Goal: Transaction & Acquisition: Purchase product/service

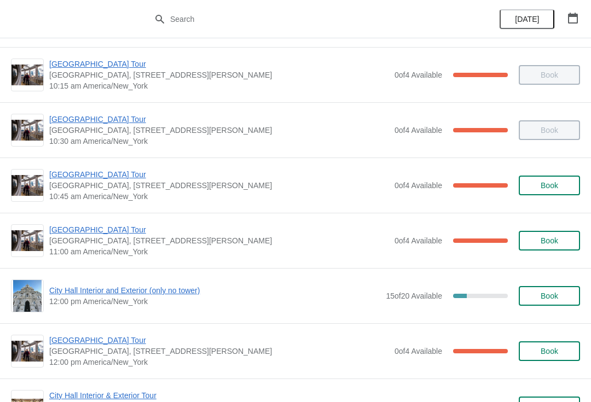
scroll to position [285, 0]
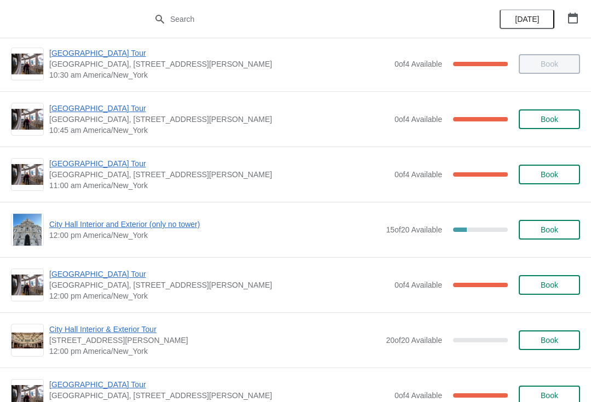
click at [110, 164] on span "[GEOGRAPHIC_DATA] Tour" at bounding box center [219, 163] width 340 height 11
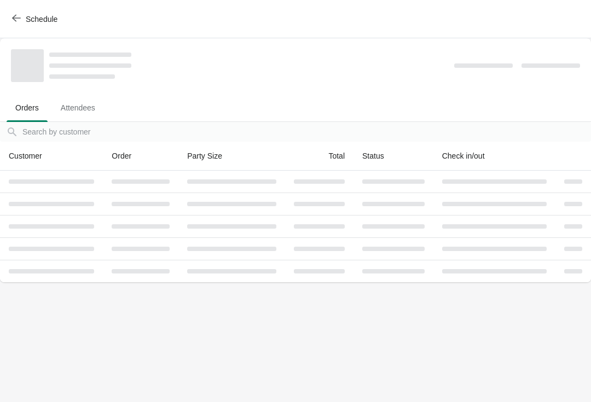
scroll to position [0, 0]
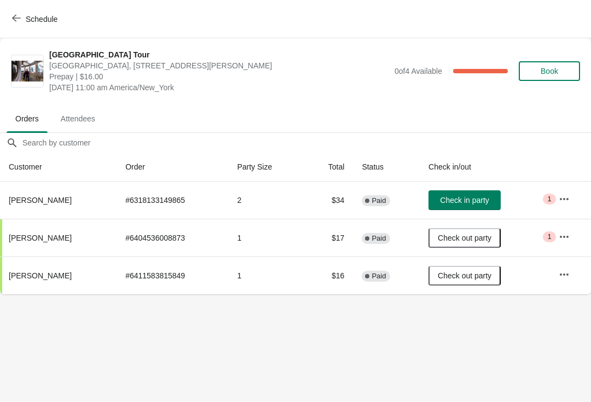
click at [477, 202] on span "Check in party" at bounding box center [464, 200] width 49 height 9
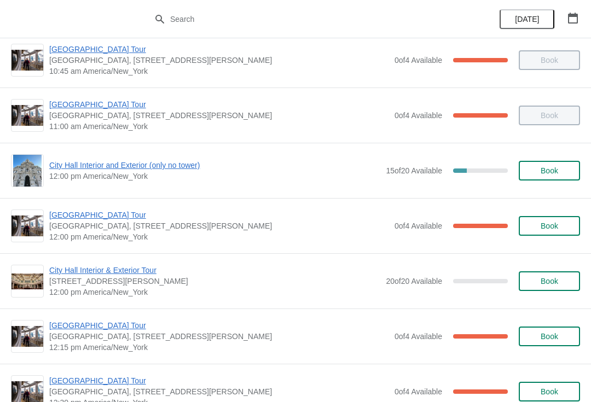
scroll to position [388, 0]
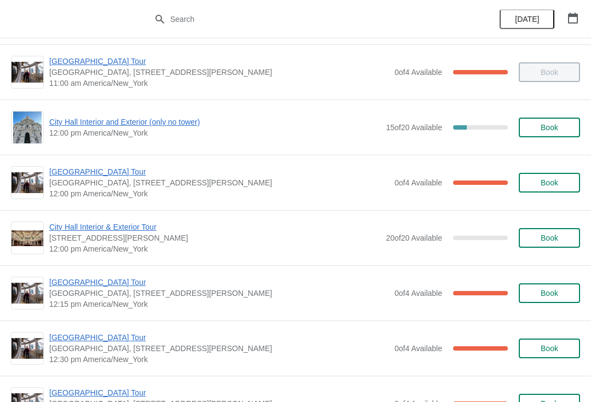
click at [114, 286] on span "[GEOGRAPHIC_DATA] Tour" at bounding box center [219, 282] width 340 height 11
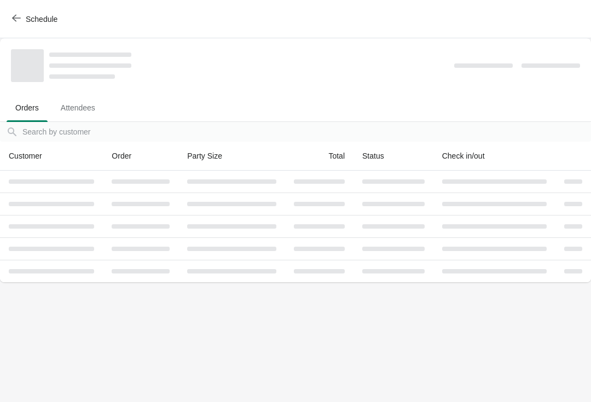
scroll to position [0, 0]
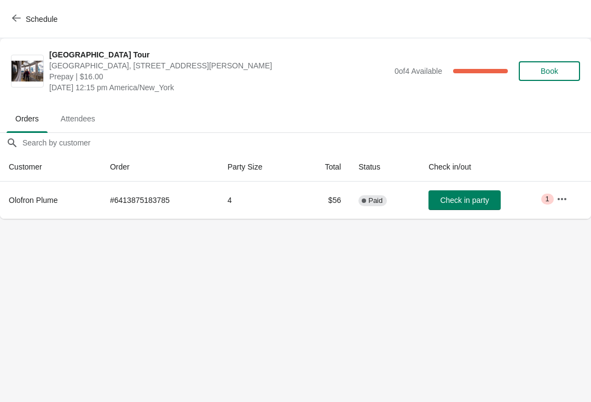
click at [472, 202] on span "Check in party" at bounding box center [464, 200] width 49 height 9
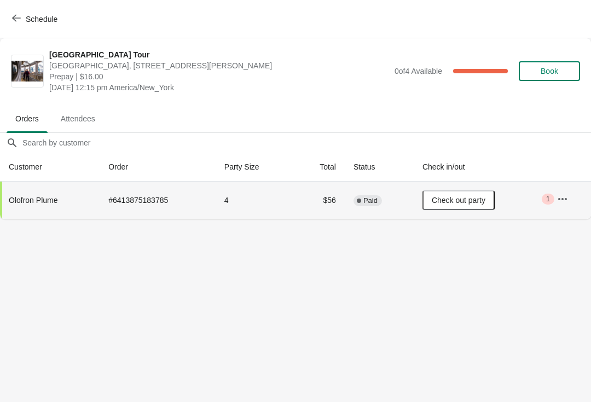
click at [39, 21] on span "Schedule" at bounding box center [42, 19] width 32 height 9
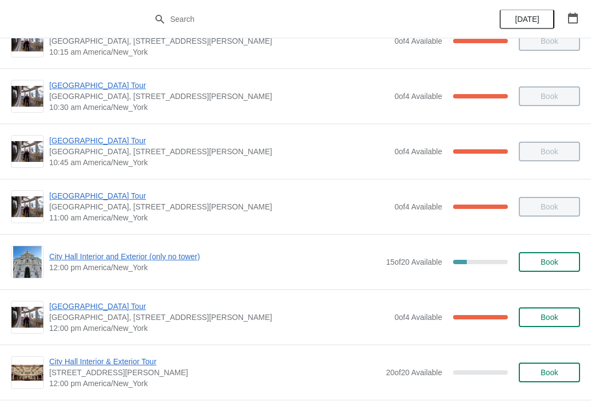
scroll to position [266, 0]
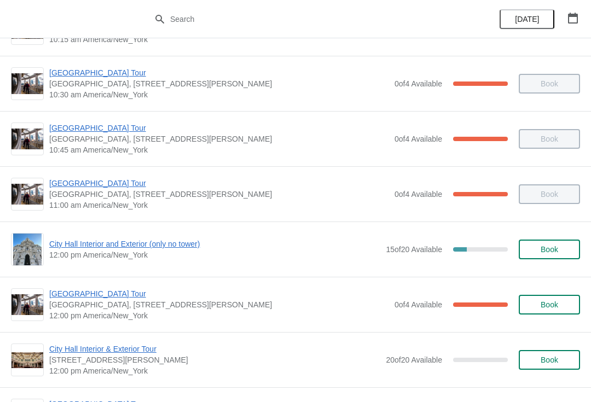
click at [180, 242] on span "City Hall Interior and Exterior (only no tower)" at bounding box center [214, 243] width 331 height 11
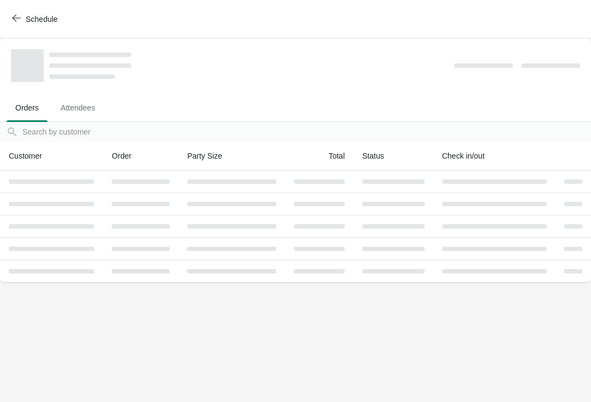
scroll to position [0, 0]
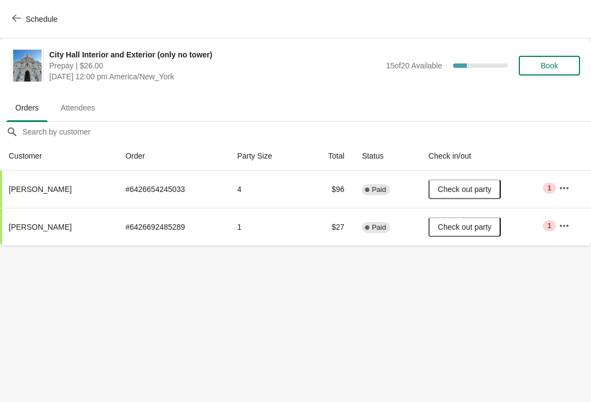
click at [558, 68] on span "Book" at bounding box center [549, 65] width 42 height 9
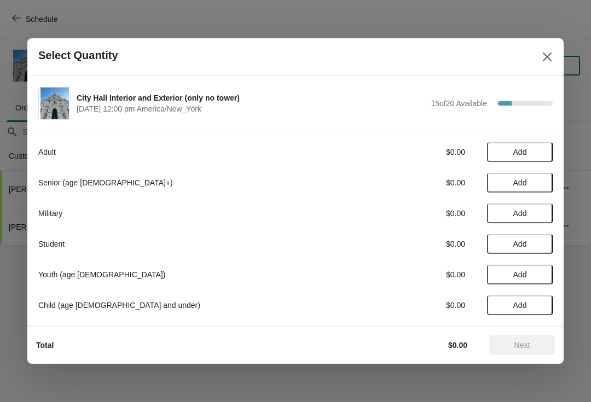
click at [519, 157] on button "Add" at bounding box center [520, 152] width 66 height 20
click at [520, 155] on strong "1" at bounding box center [519, 152] width 4 height 11
click at [539, 148] on icon at bounding box center [538, 152] width 11 height 11
click at [526, 346] on span "Next" at bounding box center [522, 345] width 16 height 9
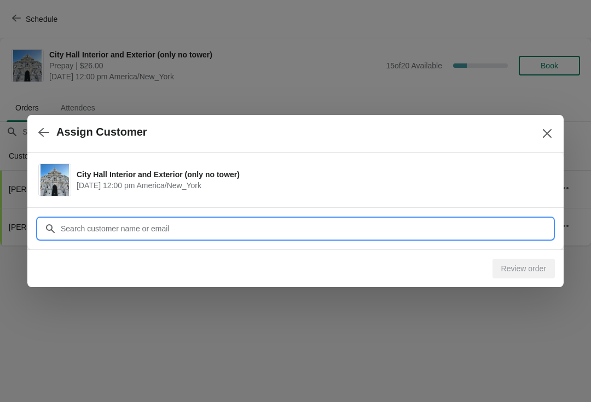
click at [329, 225] on input "Customer" at bounding box center [306, 229] width 492 height 20
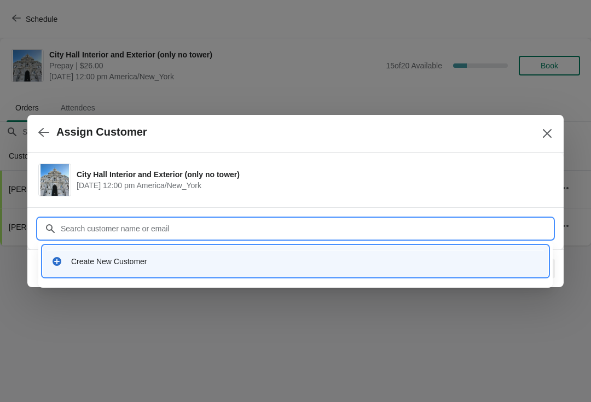
click at [450, 264] on div "Create New Customer" at bounding box center [305, 261] width 468 height 11
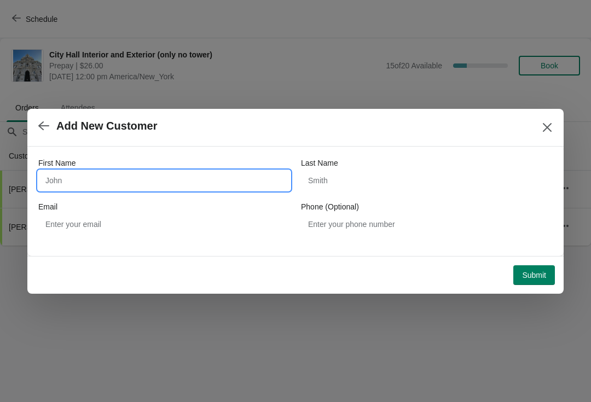
click at [247, 179] on input "First Name" at bounding box center [164, 181] width 252 height 20
type input "L"
type input "Luke"
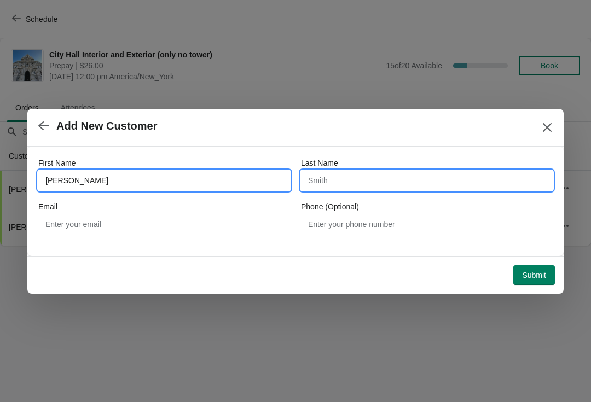
click at [440, 190] on input "Last Name" at bounding box center [427, 181] width 252 height 20
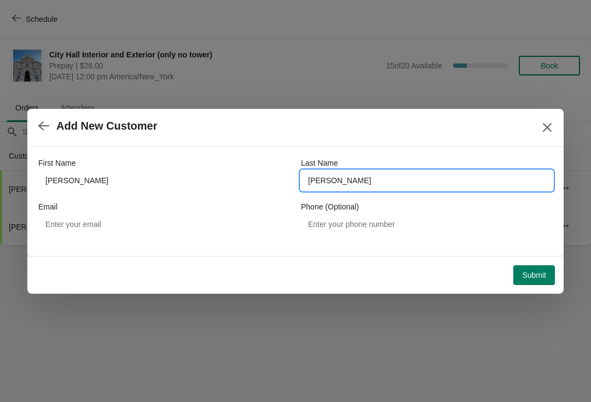
type input "Cirillo"
click at [533, 283] on button "Submit" at bounding box center [534, 275] width 42 height 20
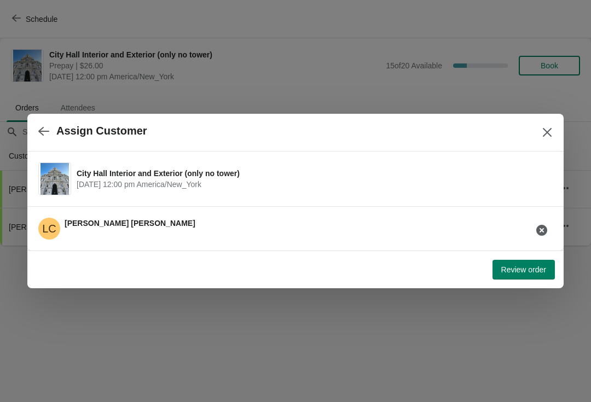
click at [523, 268] on span "Review order" at bounding box center [523, 269] width 45 height 9
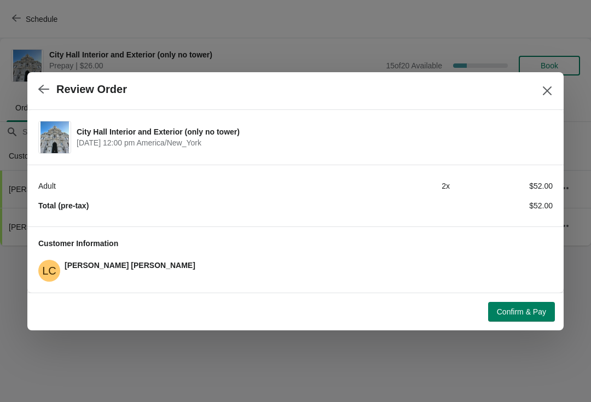
click at [539, 316] on span "Confirm & Pay" at bounding box center [521, 311] width 49 height 9
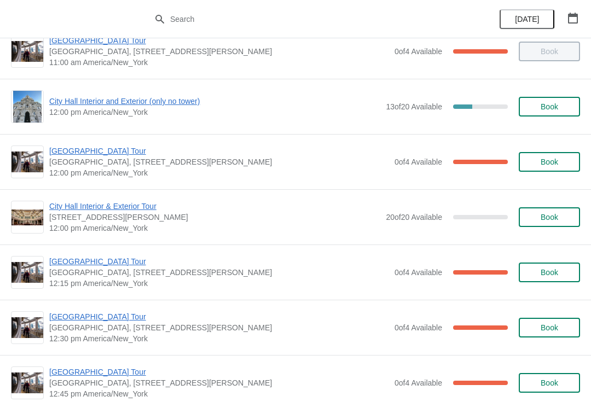
scroll to position [403, 0]
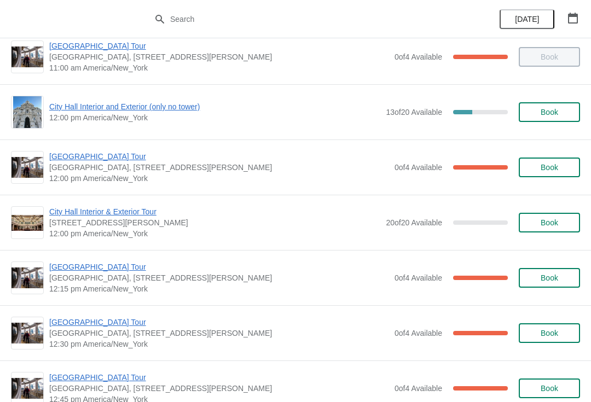
click at [101, 155] on span "[GEOGRAPHIC_DATA] Tour" at bounding box center [219, 156] width 340 height 11
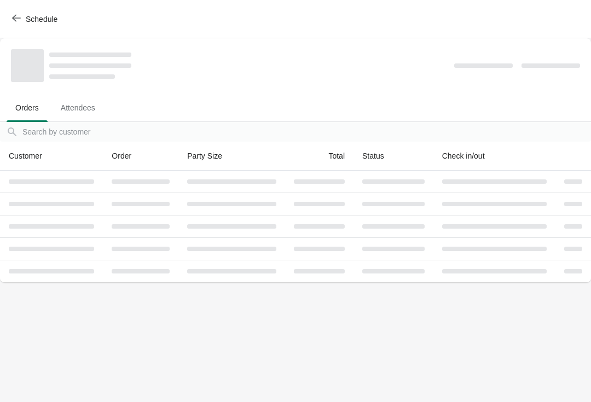
scroll to position [0, 0]
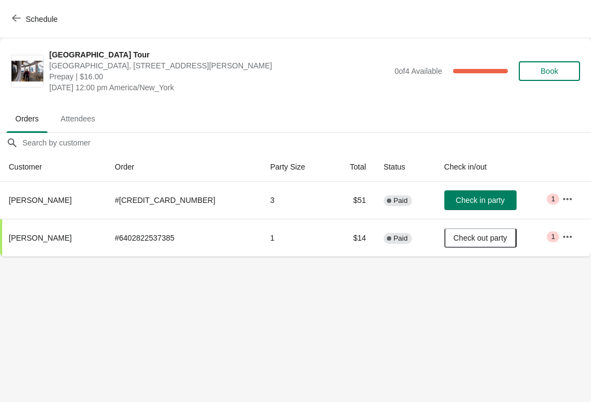
click at [464, 199] on span "Check in party" at bounding box center [480, 200] width 49 height 9
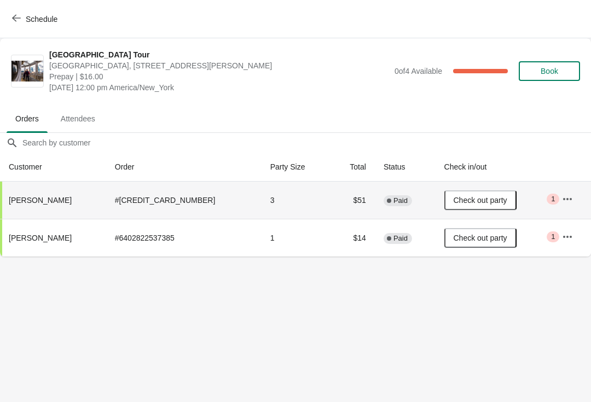
click at [16, 21] on icon "button" at bounding box center [16, 18] width 9 height 7
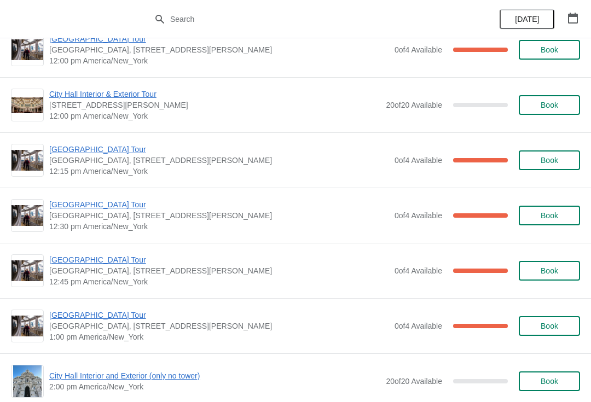
scroll to position [522, 0]
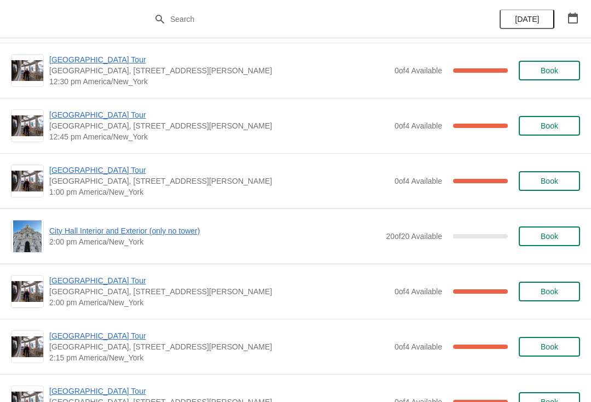
scroll to position [669, 0]
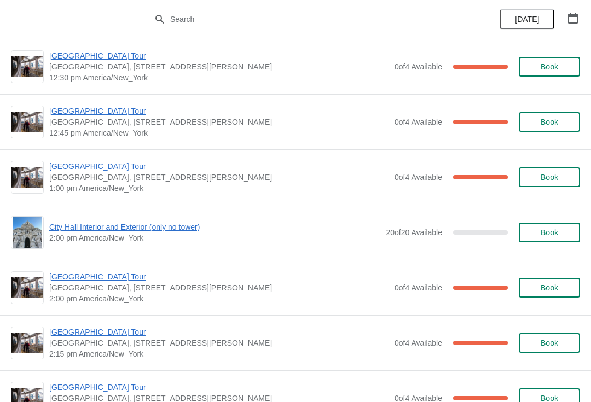
click at [162, 226] on span "City Hall Interior and Exterior (only no tower)" at bounding box center [214, 226] width 331 height 11
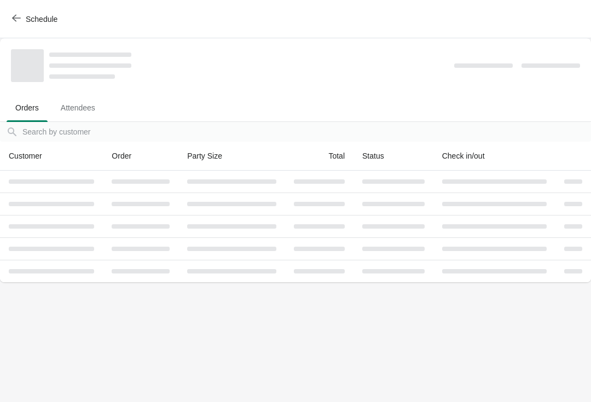
scroll to position [0, 0]
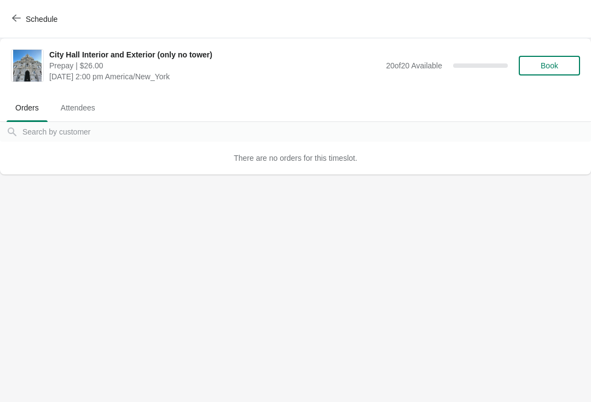
click at [535, 73] on button "Book" at bounding box center [548, 66] width 61 height 20
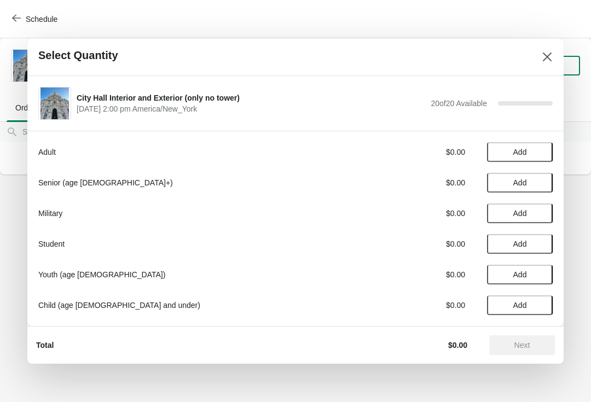
click at [533, 155] on span "Add" at bounding box center [520, 152] width 46 height 9
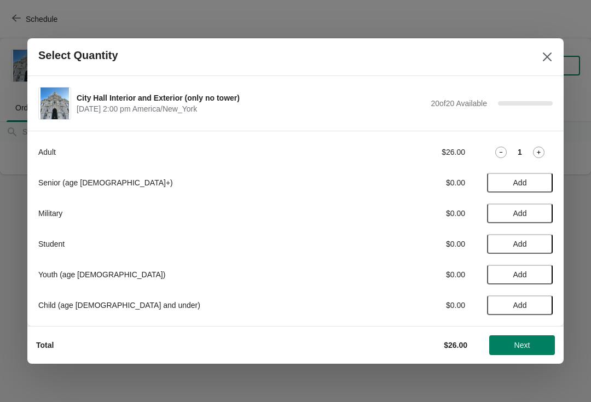
click at [536, 152] on icon at bounding box center [538, 152] width 11 height 11
click at [533, 177] on button "Add" at bounding box center [520, 183] width 66 height 20
click at [529, 343] on span "Next" at bounding box center [522, 345] width 16 height 9
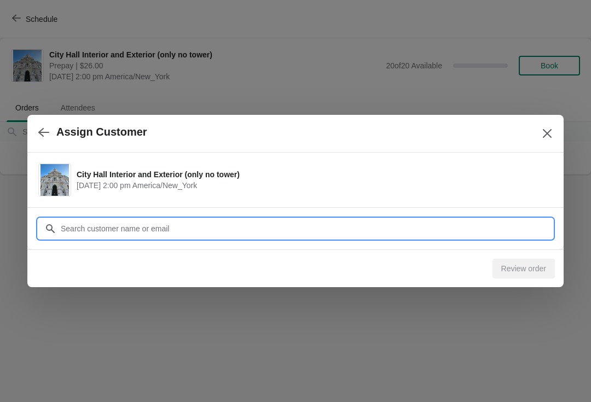
click at [386, 234] on input "Customer" at bounding box center [306, 229] width 492 height 20
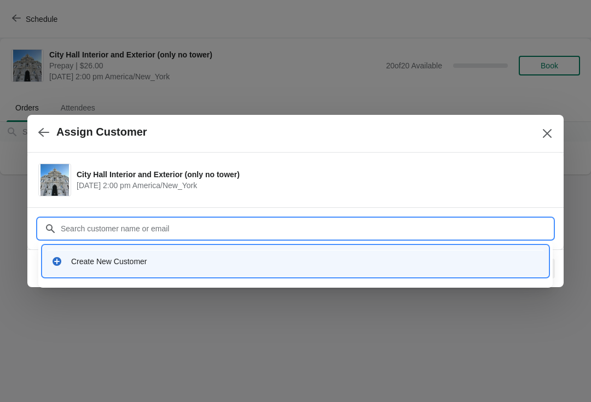
click at [352, 262] on div "Create New Customer" at bounding box center [305, 261] width 468 height 11
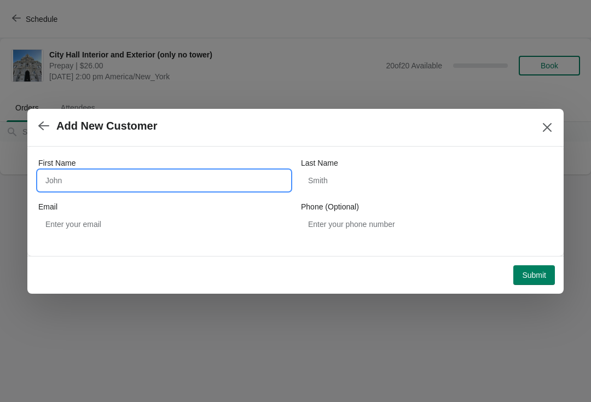
click at [235, 179] on input "First Name" at bounding box center [164, 181] width 252 height 20
type input "Thu"
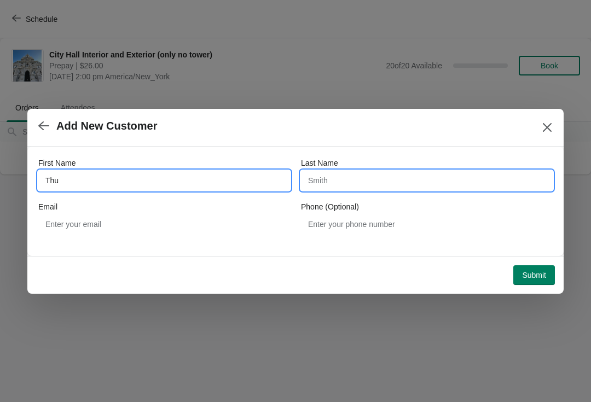
click at [412, 175] on input "Last Name" at bounding box center [427, 181] width 252 height 20
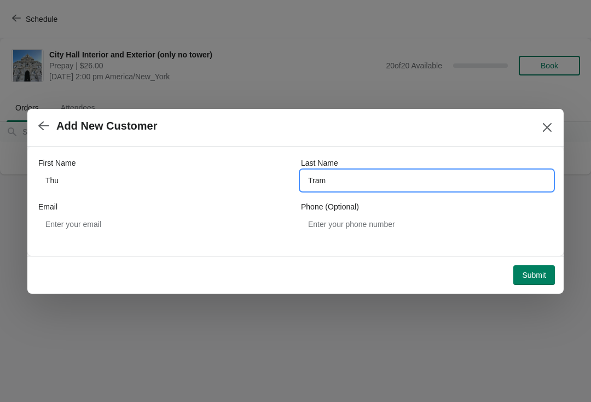
type input "Tram"
click at [533, 271] on span "Submit" at bounding box center [534, 275] width 24 height 9
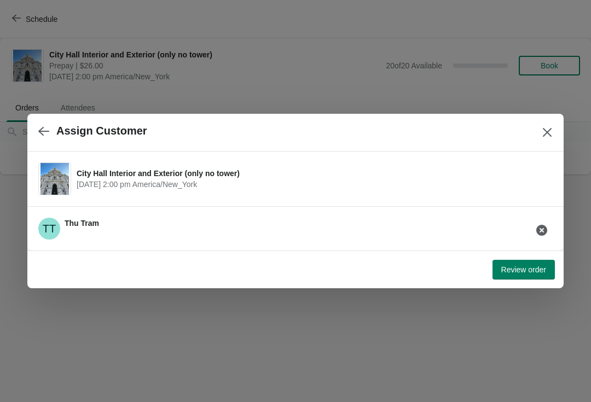
click at [525, 262] on button "Review order" at bounding box center [523, 270] width 62 height 20
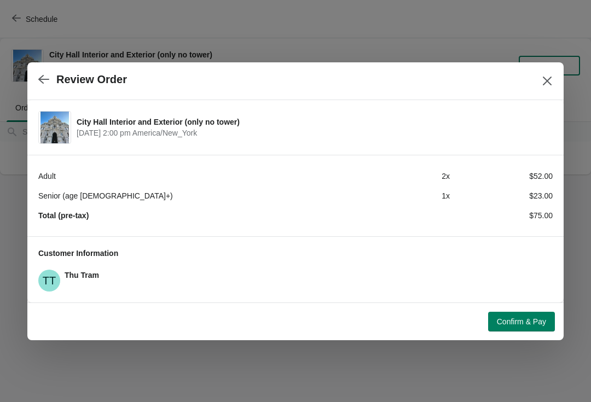
click at [531, 319] on span "Confirm & Pay" at bounding box center [521, 321] width 49 height 9
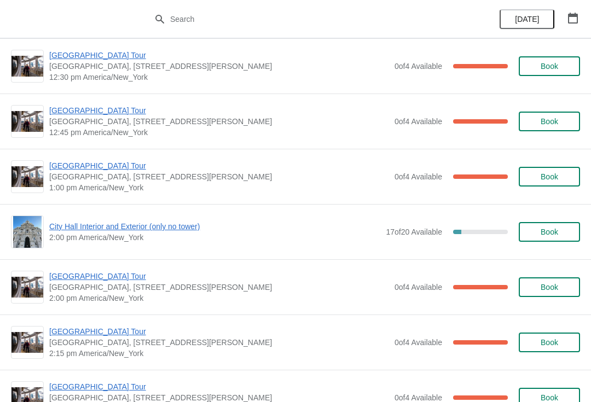
scroll to position [659, 0]
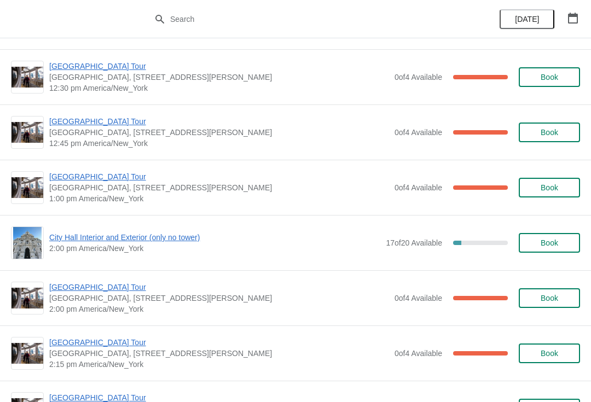
click at [102, 116] on span "[GEOGRAPHIC_DATA] Tour" at bounding box center [219, 121] width 340 height 11
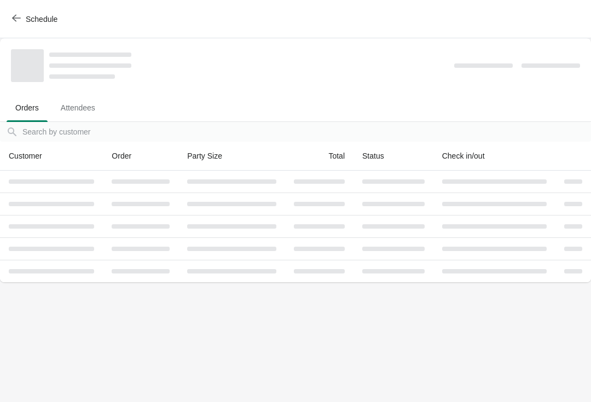
scroll to position [0, 0]
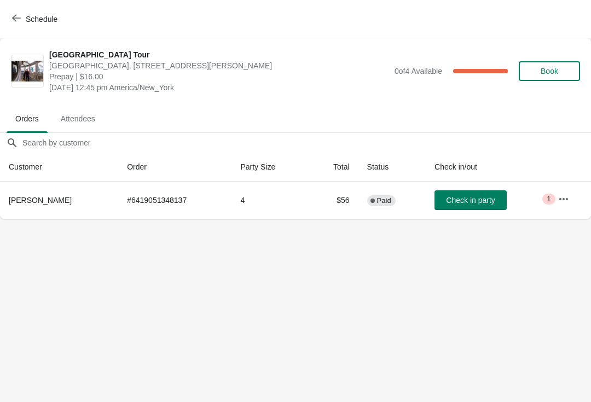
click at [464, 202] on span "Check in party" at bounding box center [470, 200] width 49 height 9
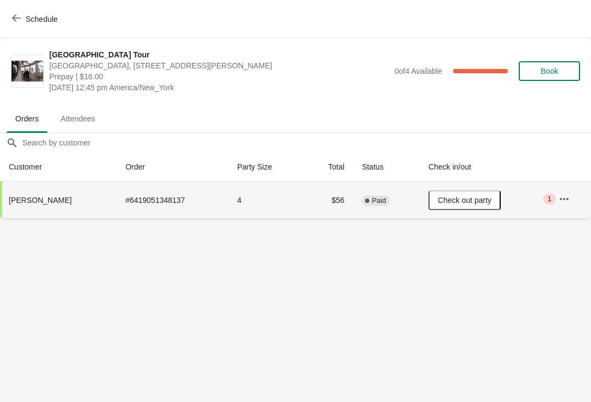
click at [23, 28] on button "Schedule" at bounding box center [35, 19] width 61 height 20
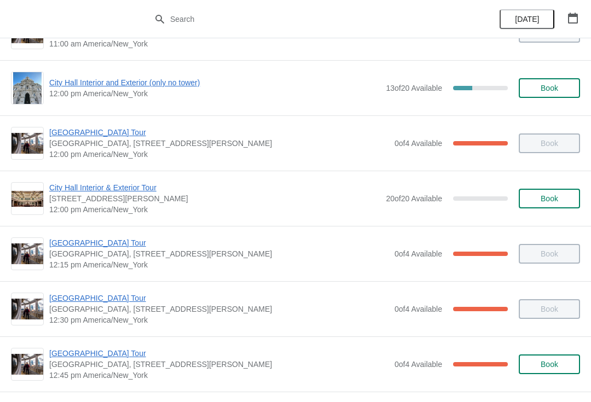
scroll to position [528, 0]
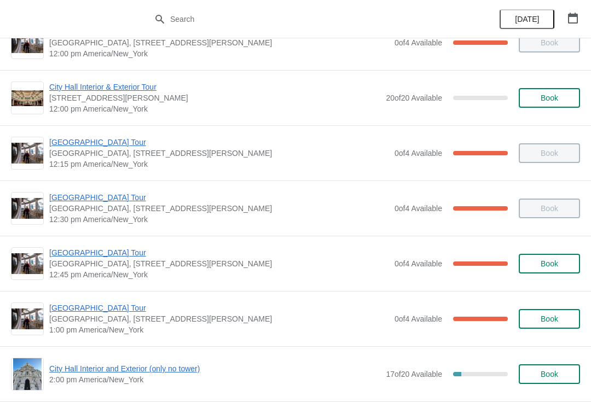
click at [108, 306] on span "[GEOGRAPHIC_DATA] Tour" at bounding box center [219, 307] width 340 height 11
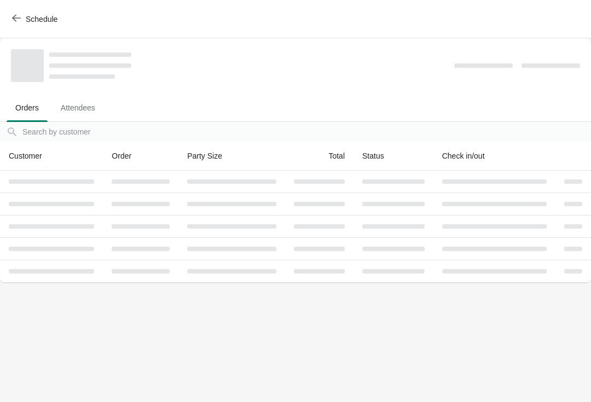
scroll to position [0, 0]
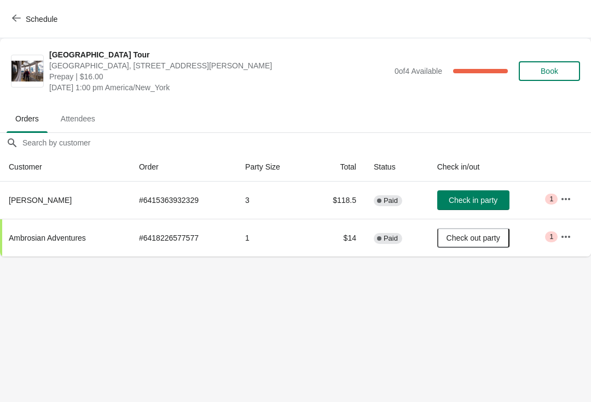
click at [495, 205] on span "Check in party" at bounding box center [472, 200] width 49 height 9
